Goal: Information Seeking & Learning: Learn about a topic

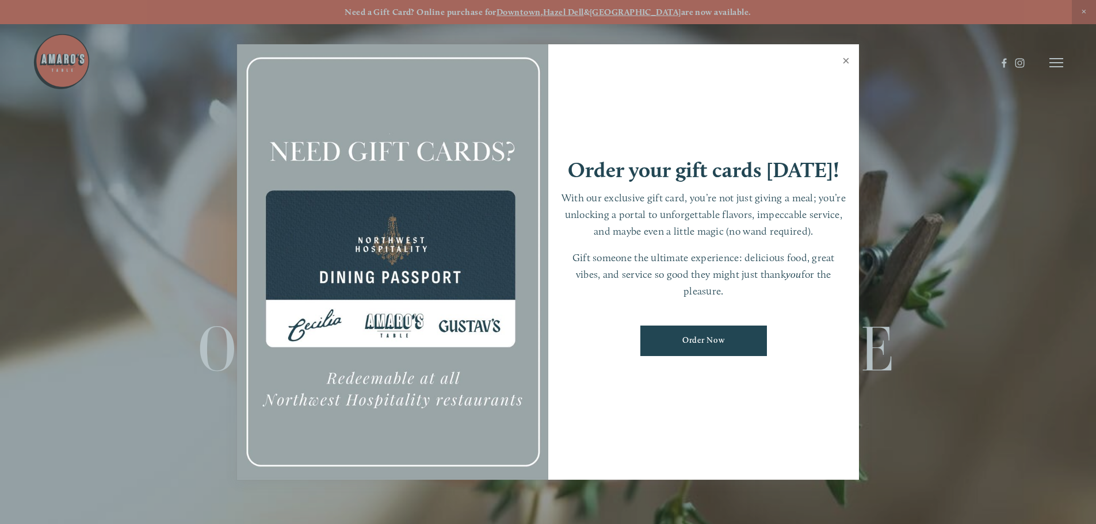
click at [847, 62] on link "Close" at bounding box center [845, 62] width 22 height 32
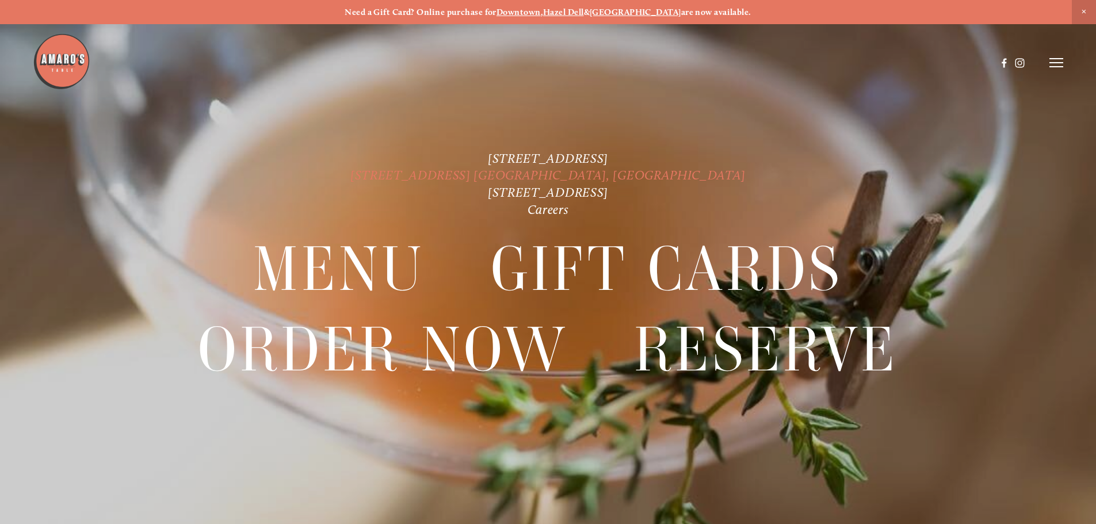
click at [508, 175] on link "[STREET_ADDRESS] [GEOGRAPHIC_DATA], [GEOGRAPHIC_DATA]" at bounding box center [547, 175] width 395 height 16
click at [508, 192] on link "[STREET_ADDRESS]" at bounding box center [548, 193] width 120 height 16
click at [545, 156] on link "[STREET_ADDRESS]" at bounding box center [548, 159] width 120 height 16
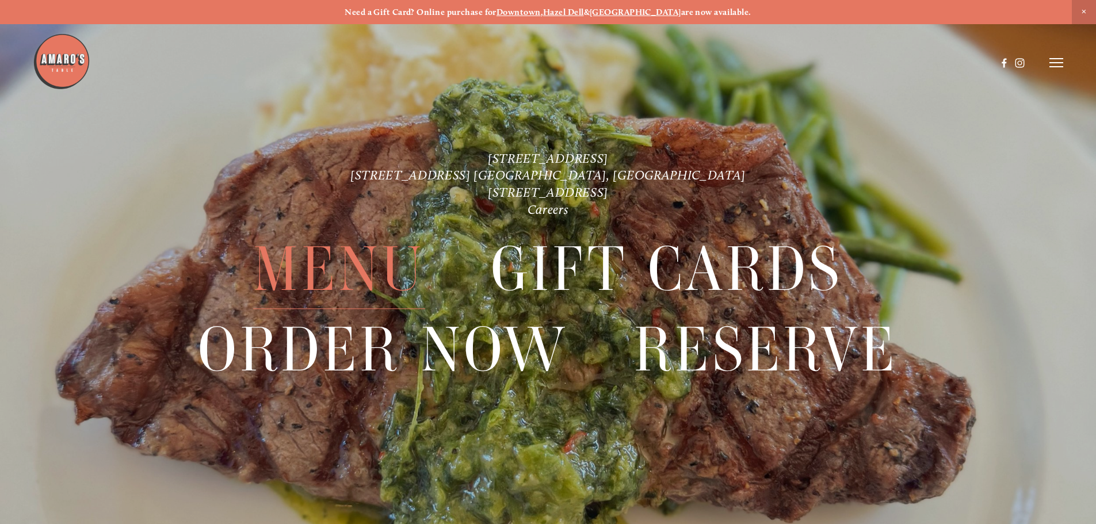
click at [353, 261] on span "Menu" at bounding box center [338, 269] width 171 height 79
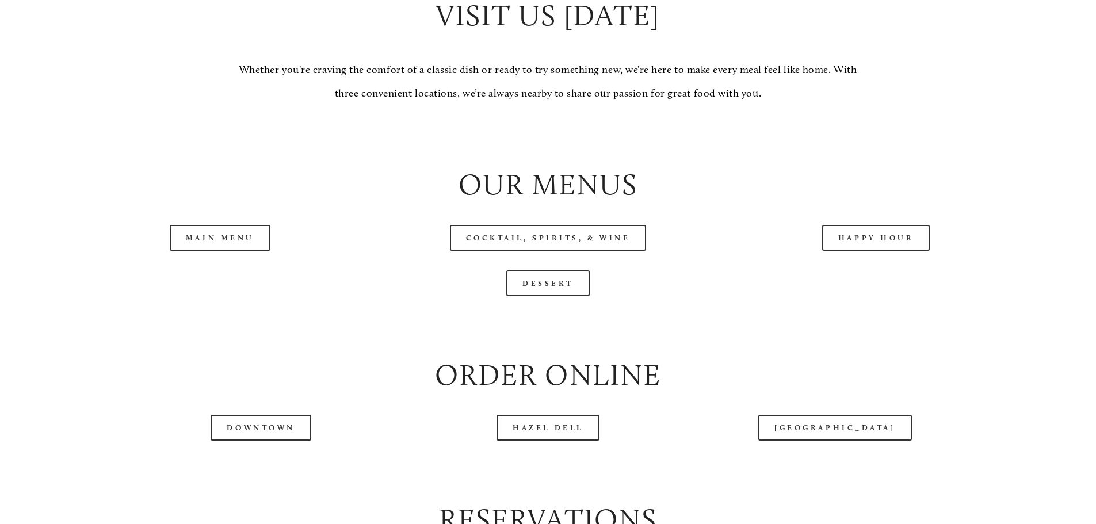
scroll to position [1208, 0]
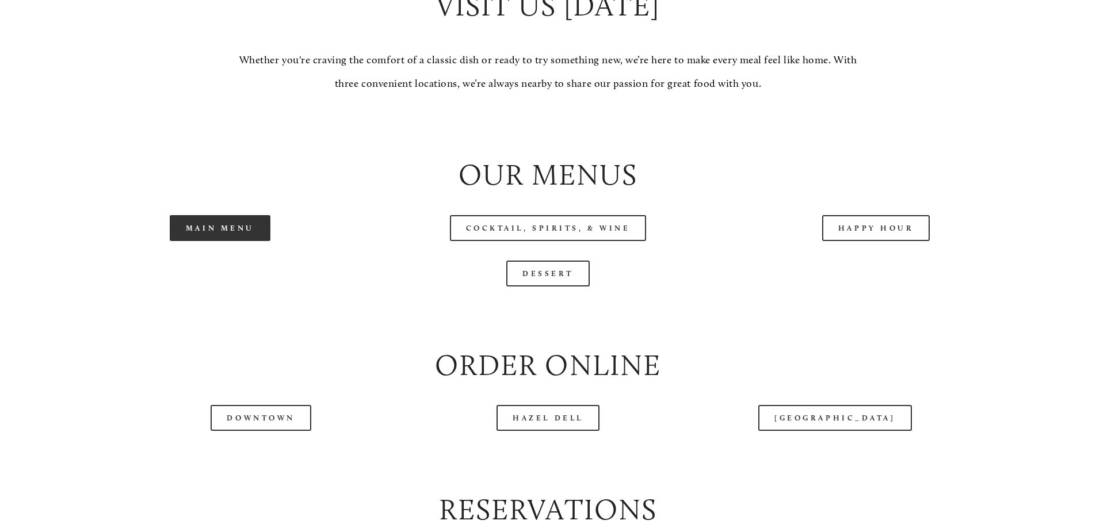
click at [236, 241] on link "Main Menu" at bounding box center [220, 228] width 101 height 26
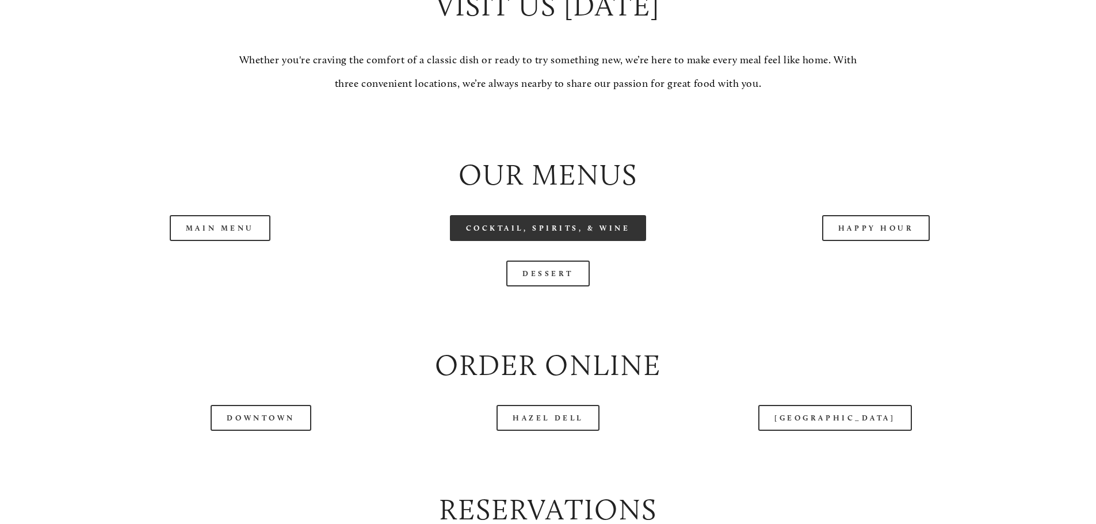
click at [546, 241] on link "Cocktail, Spirits, & Wine" at bounding box center [548, 228] width 197 height 26
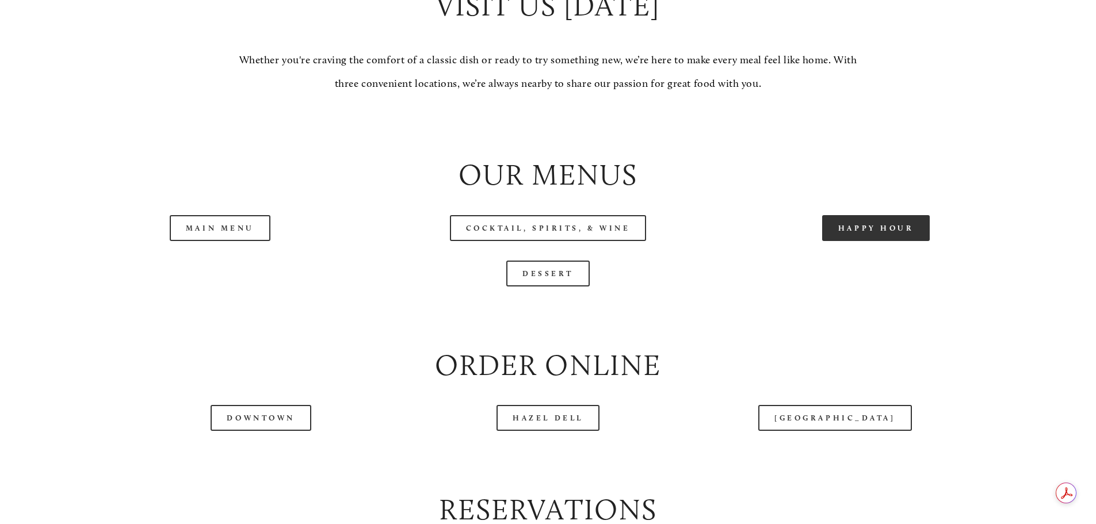
click at [876, 241] on link "Happy Hour" at bounding box center [876, 228] width 108 height 26
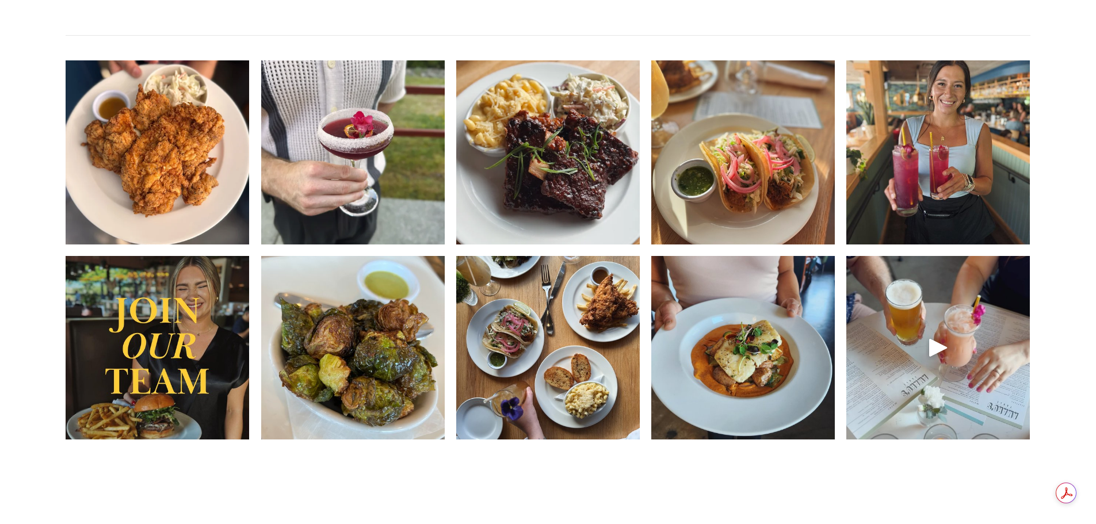
scroll to position [1840, 0]
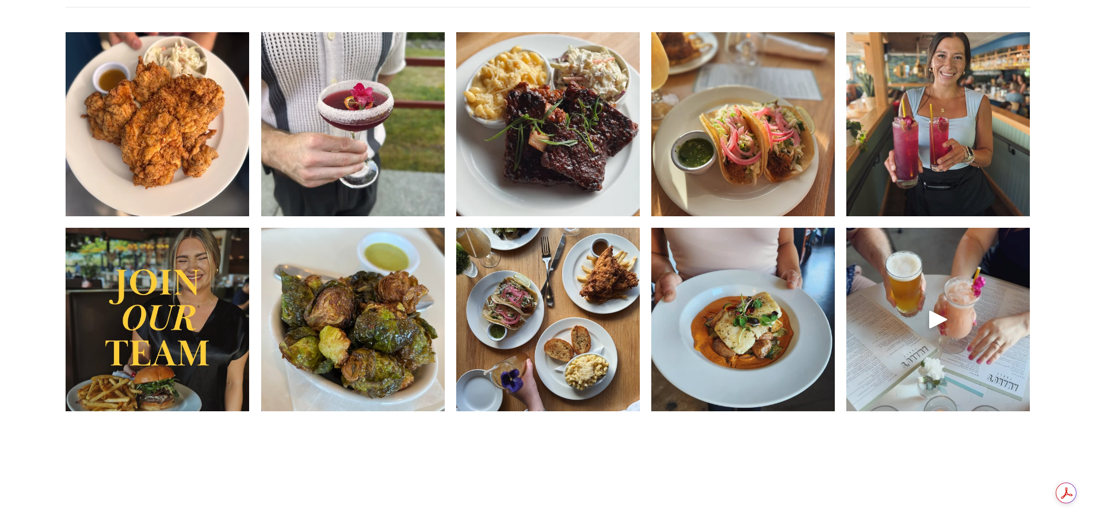
click at [162, 177] on img at bounding box center [157, 124] width 183 height 244
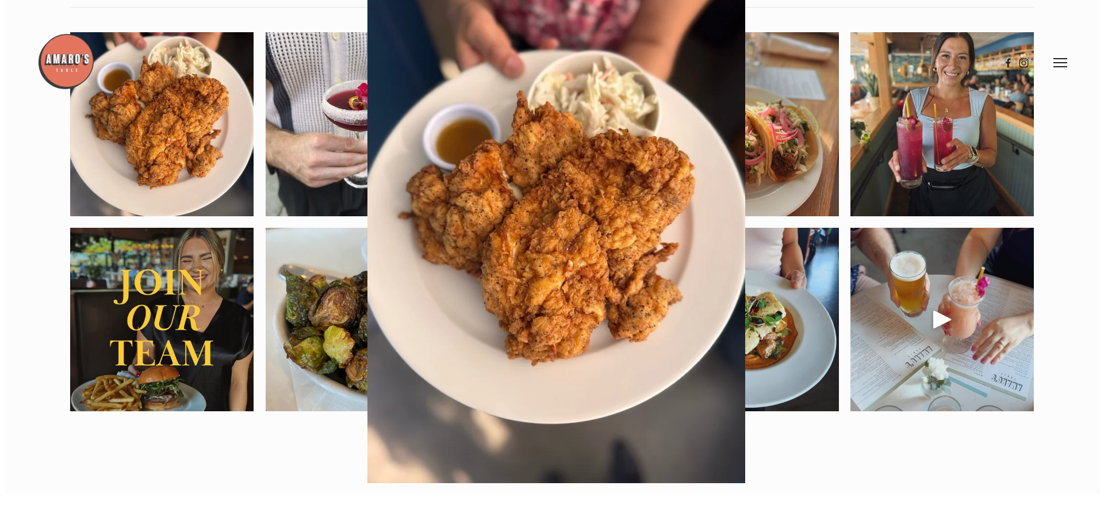
scroll to position [1810, 0]
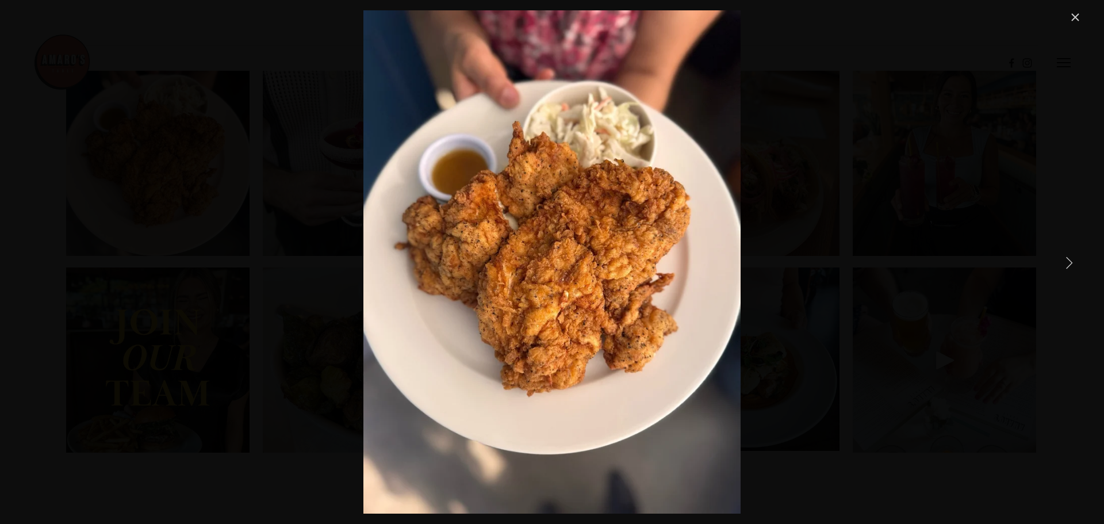
click at [1067, 261] on link "Next Item" at bounding box center [1069, 262] width 25 height 25
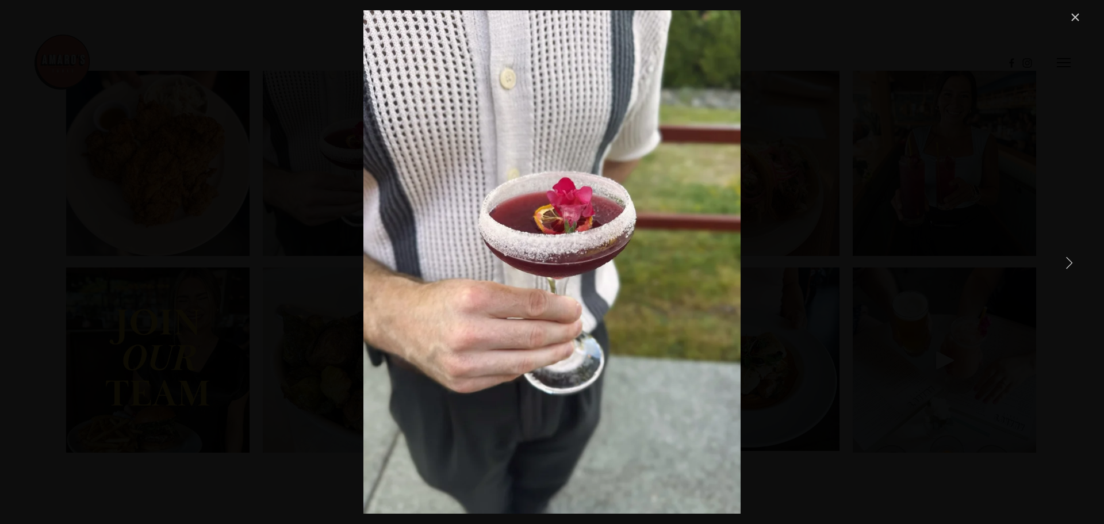
click at [1070, 259] on link "Next Item" at bounding box center [1069, 262] width 25 height 25
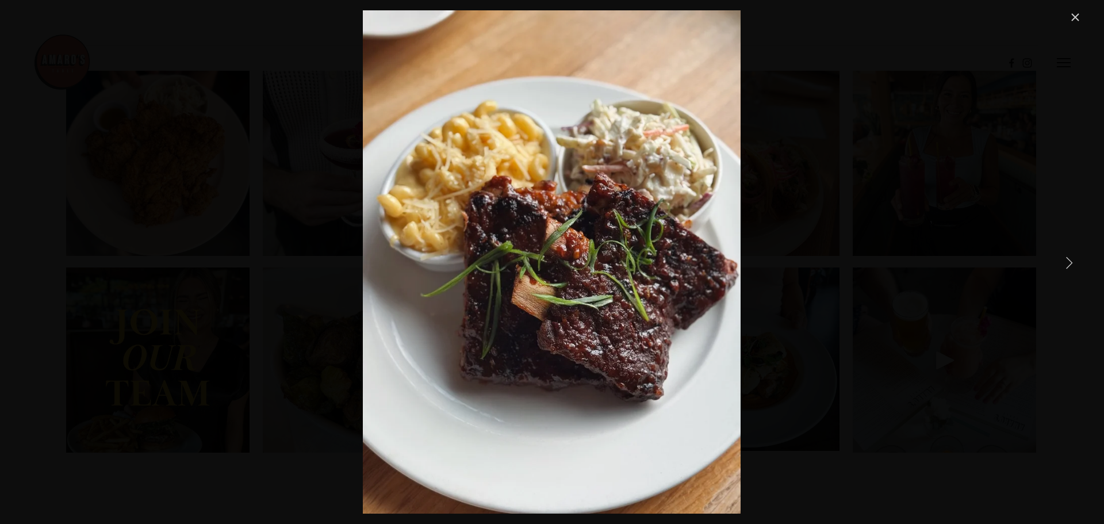
click at [1070, 259] on link "Next Item" at bounding box center [1069, 262] width 25 height 25
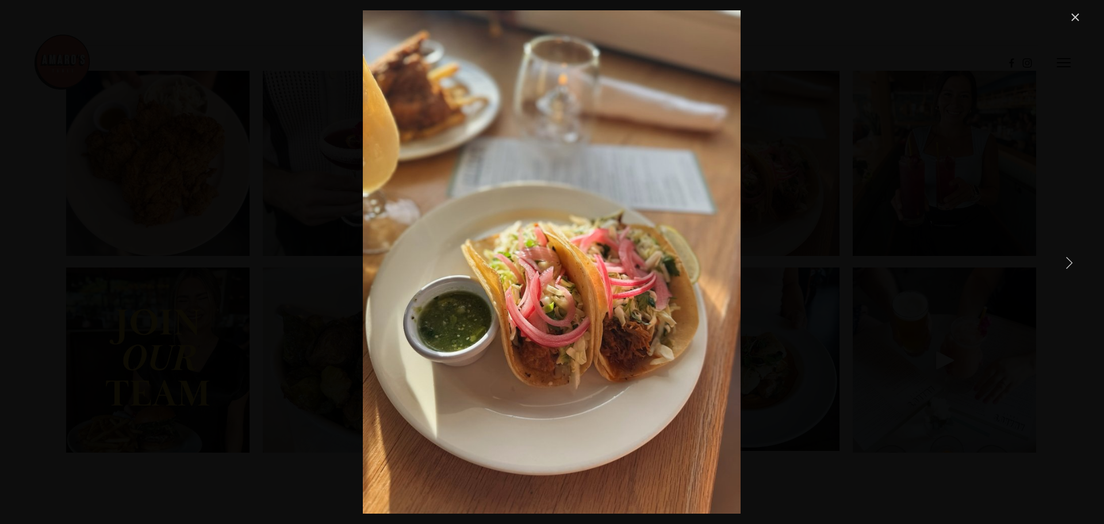
click at [1070, 259] on link "Next Item" at bounding box center [1069, 262] width 25 height 25
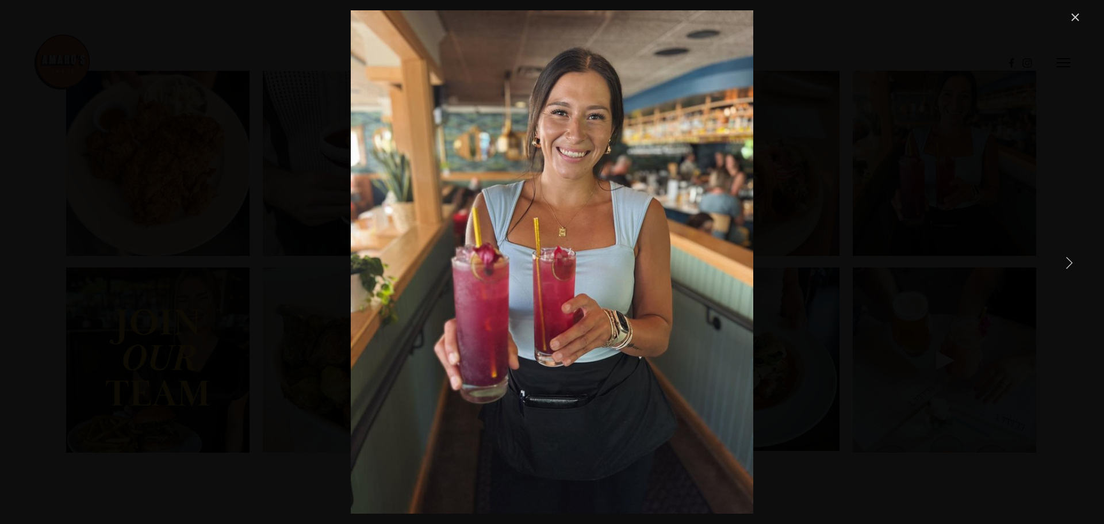
click at [1070, 259] on link "Next Item" at bounding box center [1069, 262] width 25 height 25
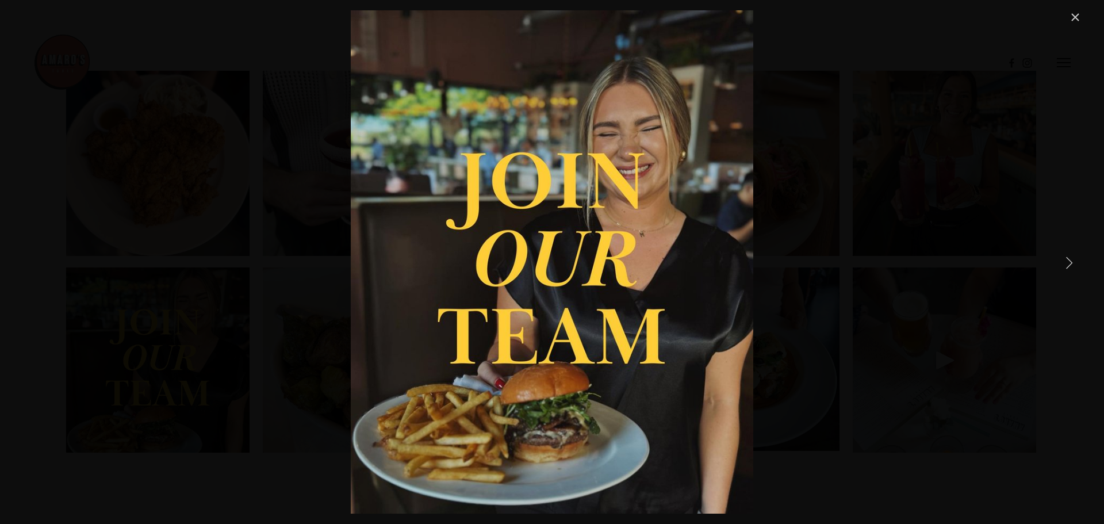
click at [1070, 259] on link "Next Item" at bounding box center [1069, 262] width 25 height 25
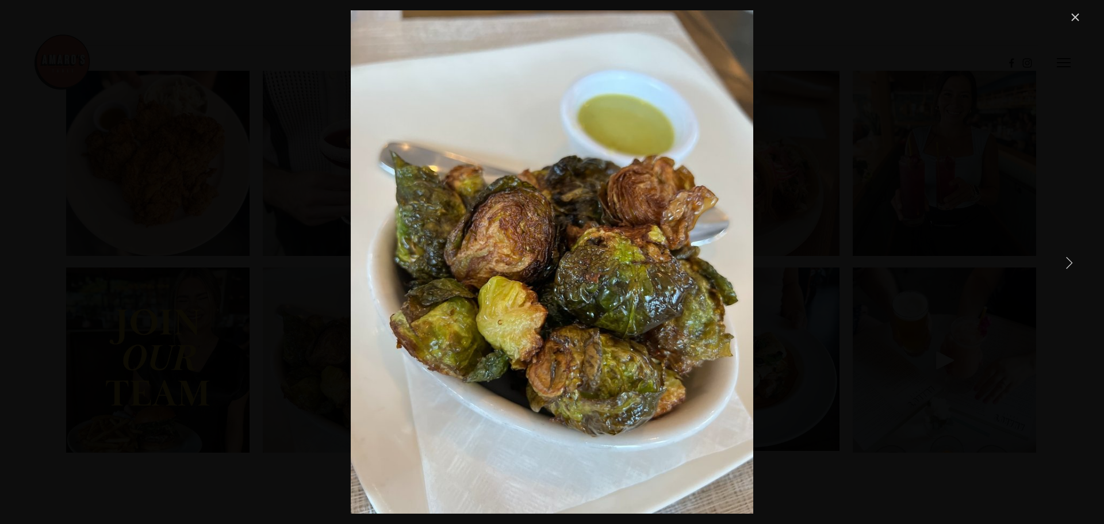
click at [1070, 259] on link "Next Item" at bounding box center [1069, 262] width 25 height 25
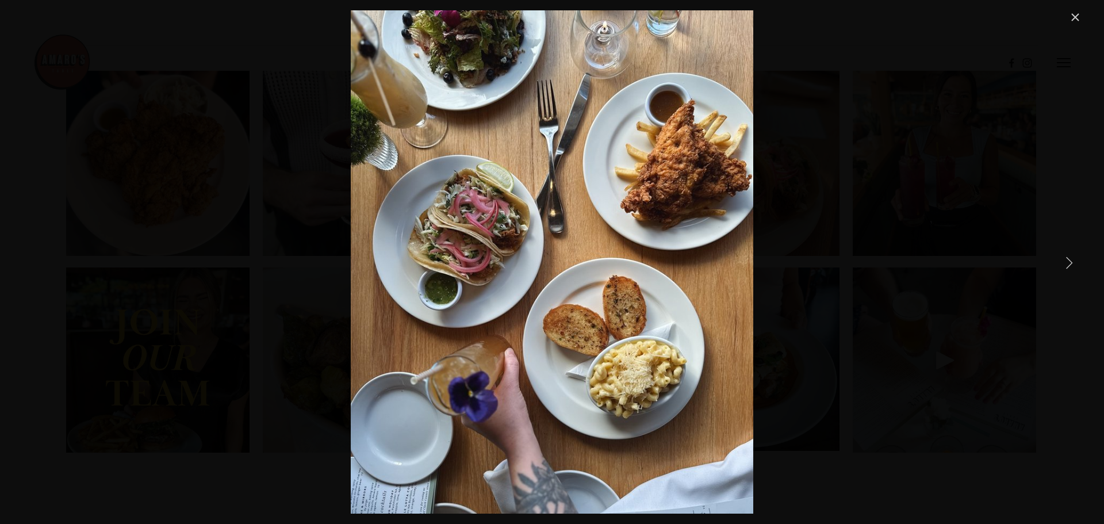
click at [1070, 259] on link "Next Item" at bounding box center [1069, 262] width 25 height 25
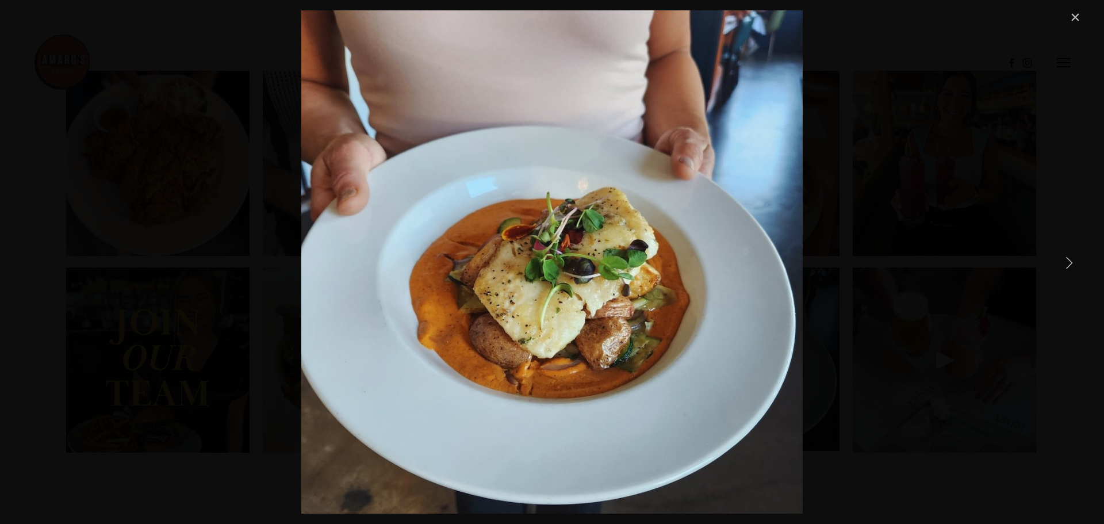
click at [1070, 259] on link "Next Item" at bounding box center [1069, 262] width 25 height 25
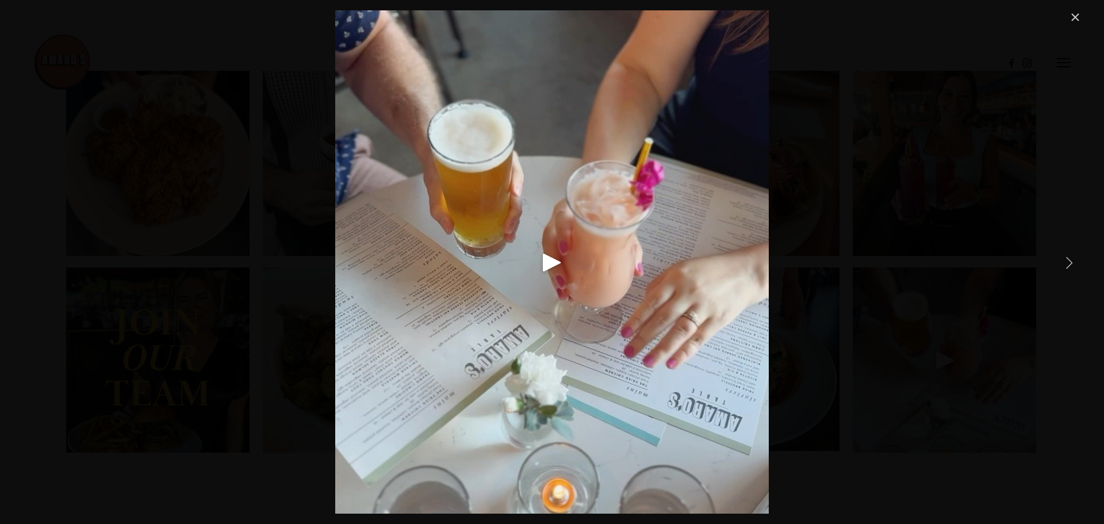
click at [1070, 259] on link "Next Item" at bounding box center [1069, 262] width 25 height 25
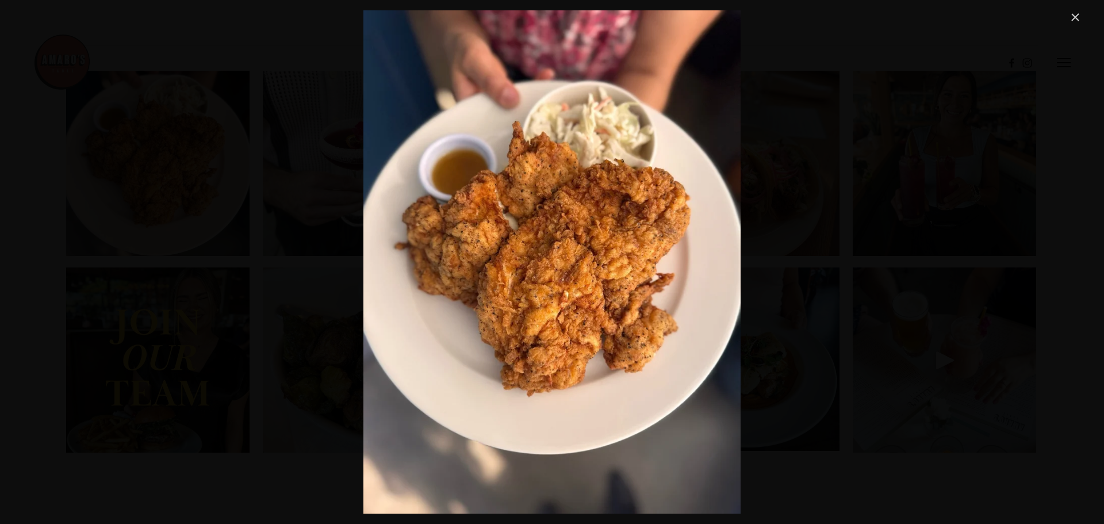
click at [1073, 20] on link "Close" at bounding box center [1076, 17] width 14 height 14
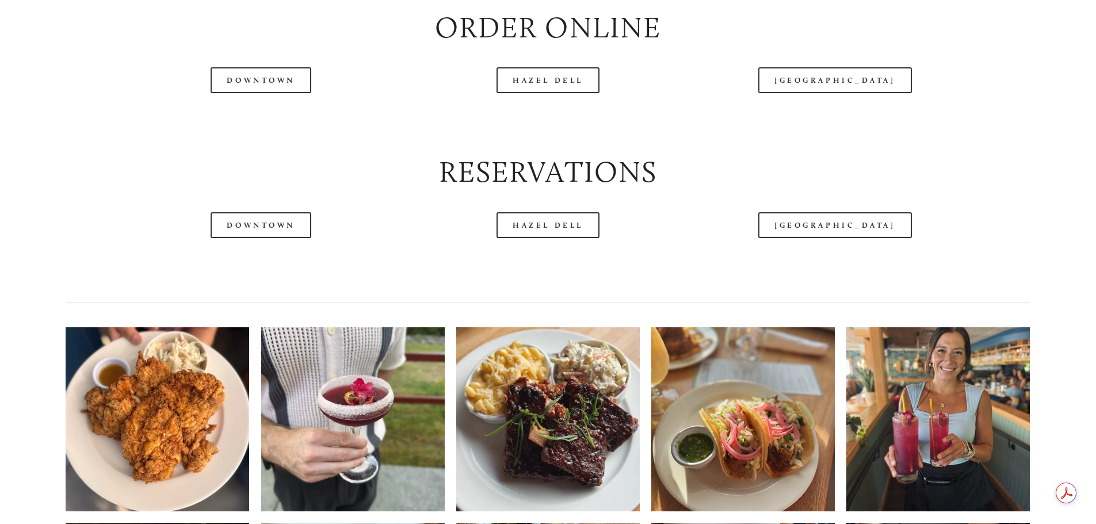
scroll to position [1553, 0]
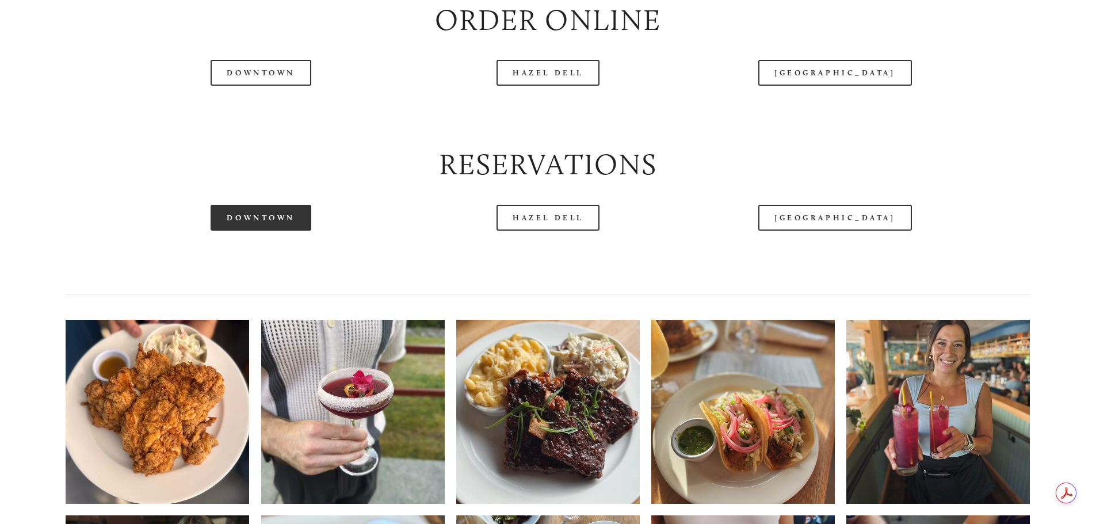
click at [278, 231] on link "Downtown" at bounding box center [260, 218] width 100 height 26
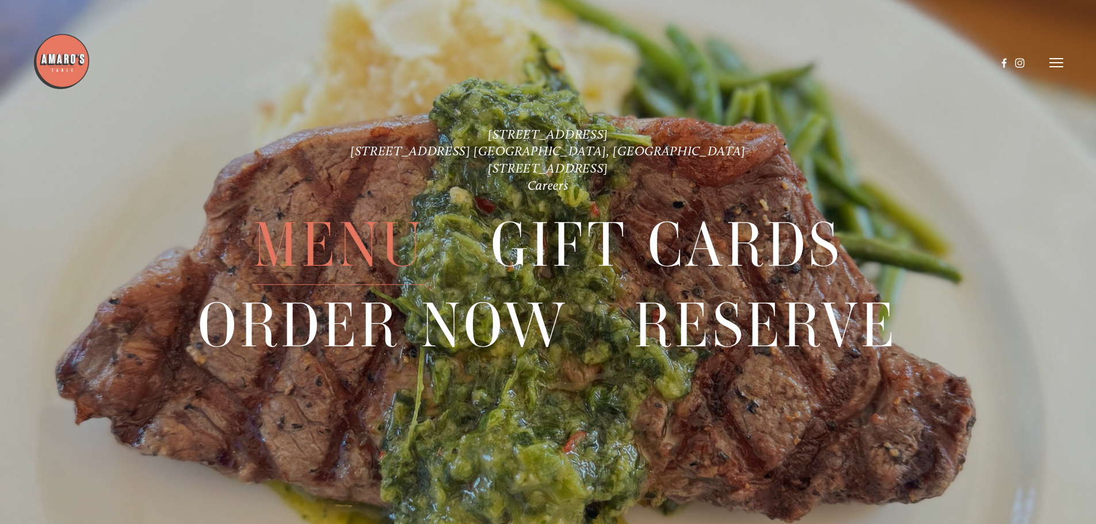
scroll to position [2905, 0]
click at [351, 232] on span "Menu" at bounding box center [338, 245] width 171 height 79
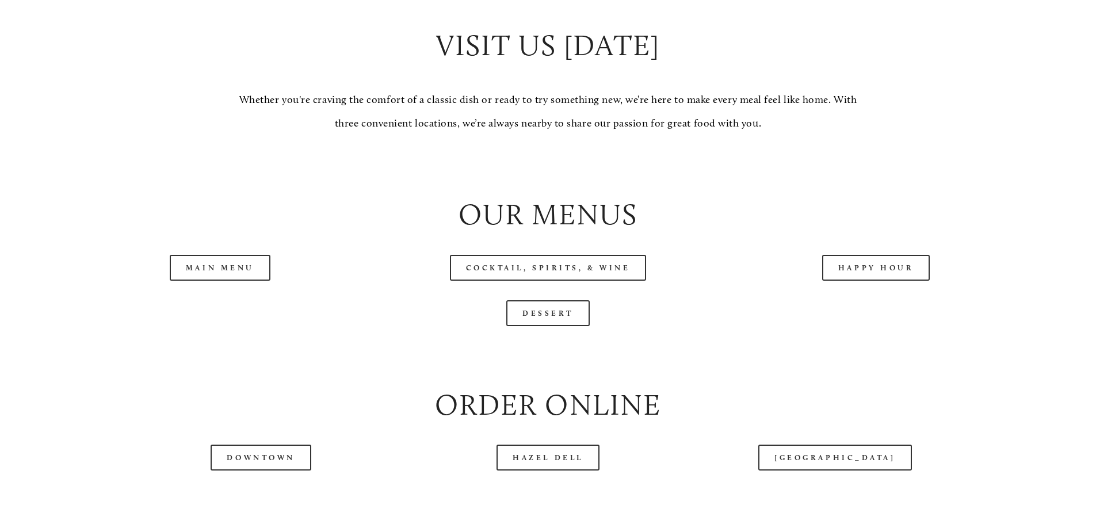
scroll to position [1208, 0]
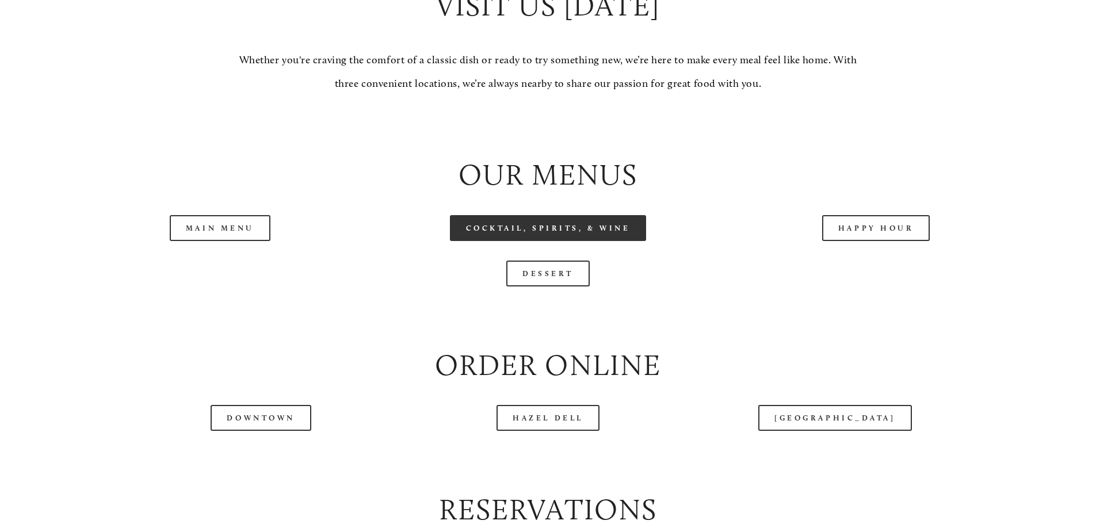
click at [529, 241] on link "Cocktail, Spirits, & Wine" at bounding box center [548, 228] width 197 height 26
